Goal: Task Accomplishment & Management: Manage account settings

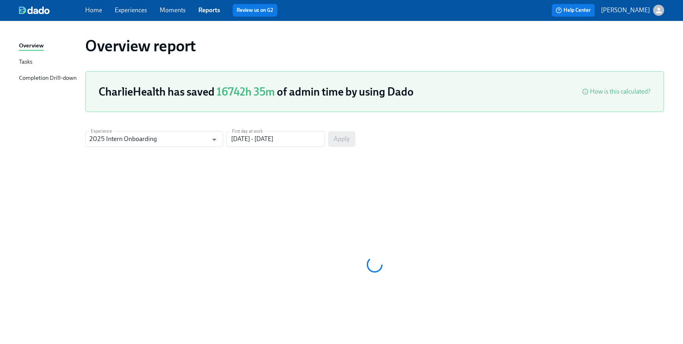
click at [92, 9] on link "Home" at bounding box center [93, 9] width 17 height 7
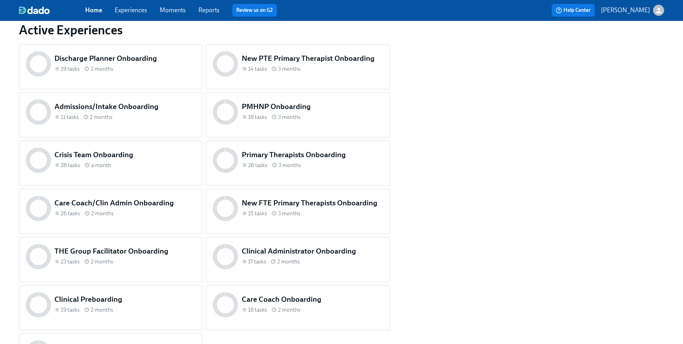
scroll to position [378, 0]
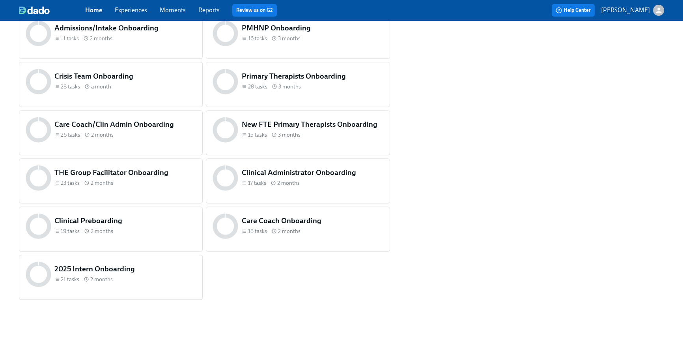
click at [153, 219] on h5 "Clinical Preboarding" at bounding box center [125, 220] width 142 height 10
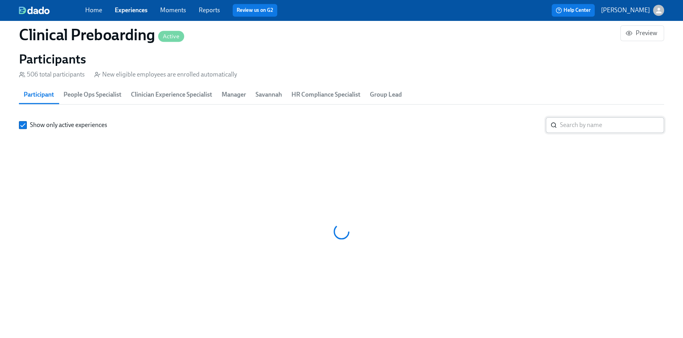
scroll to position [0, 9349]
click at [588, 120] on input "search" at bounding box center [612, 125] width 104 height 16
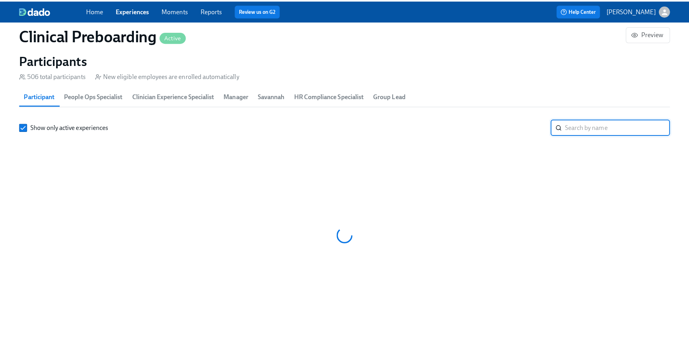
scroll to position [854, 0]
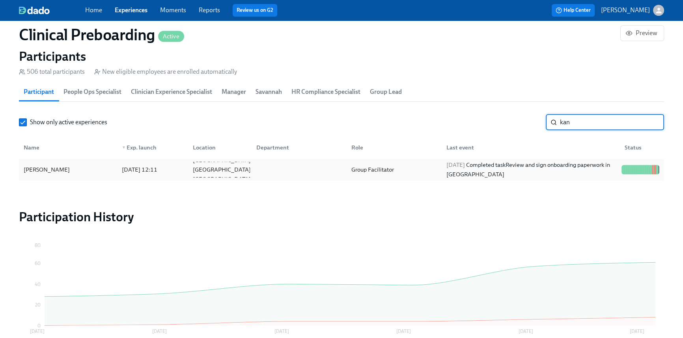
type input "kan"
click at [359, 161] on div "[PERSON_NAME] [DATE] 12:11 [GEOGRAPHIC_DATA] [GEOGRAPHIC_DATA] US Group Facilit…" at bounding box center [342, 170] width 646 height 22
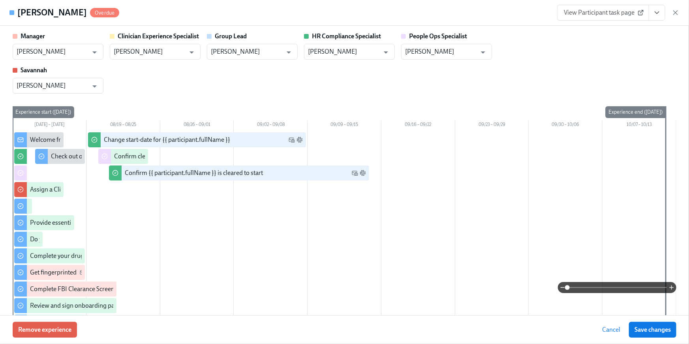
click at [661, 6] on button "View task page" at bounding box center [656, 13] width 17 height 16
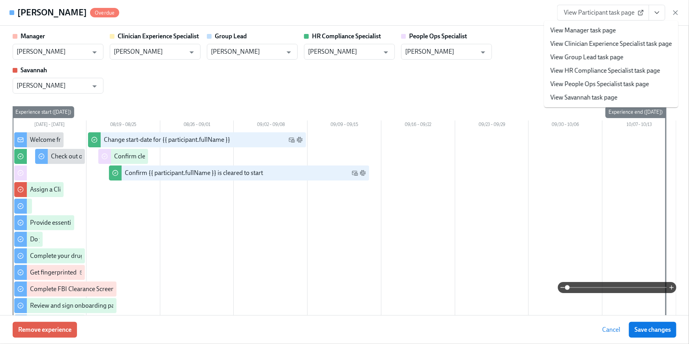
click at [635, 67] on link "View HR Compliance Specialist task page" at bounding box center [605, 70] width 110 height 9
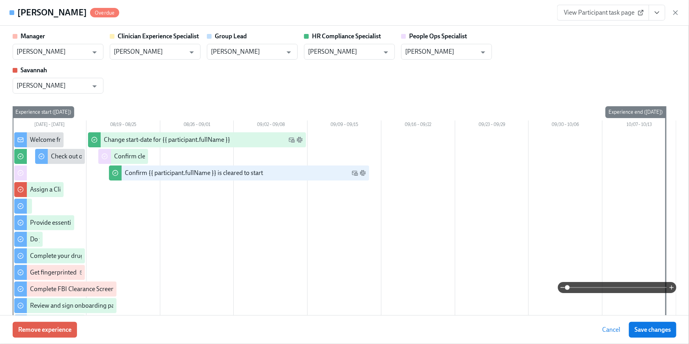
scroll to position [0, 9823]
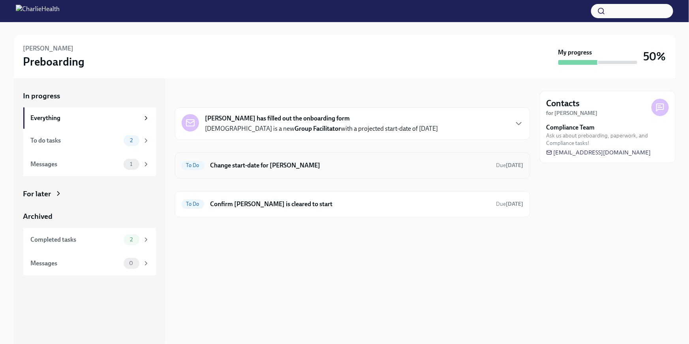
click at [317, 170] on div "To Do Change start-date for Kaniesha Thomas Due in 10 days" at bounding box center [353, 165] width 342 height 13
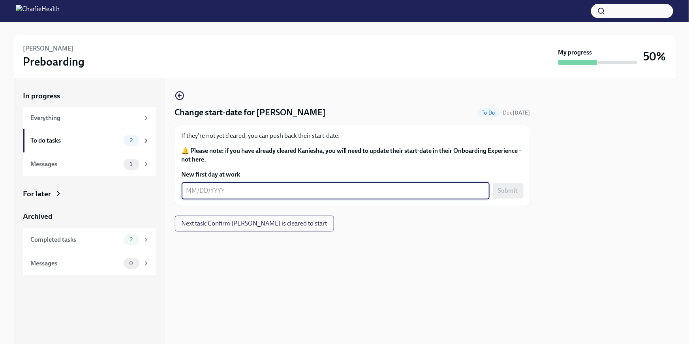
click at [252, 189] on textarea "New first day at work" at bounding box center [335, 190] width 298 height 9
type textarea "09/08/2025"
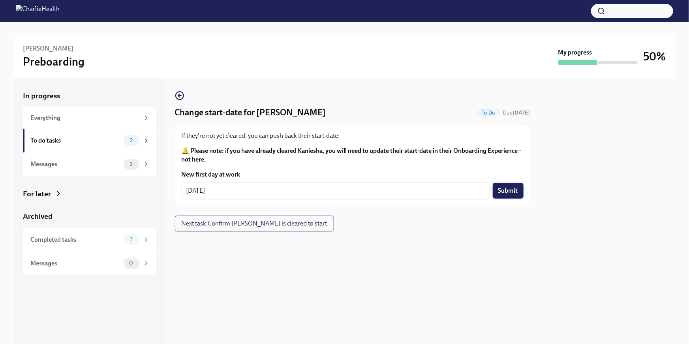
click at [506, 190] on span "Submit" at bounding box center [508, 191] width 20 height 8
